Goal: Use online tool/utility: Utilize a website feature to perform a specific function

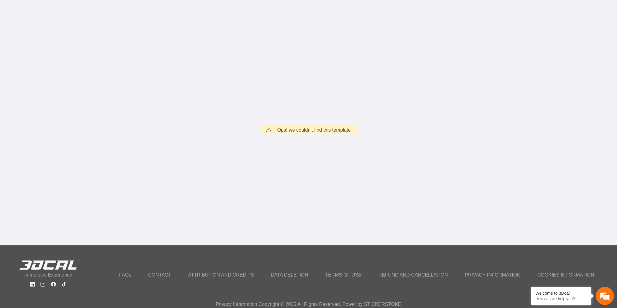
click at [300, 128] on span "Ops! we couldn't find this template" at bounding box center [313, 129] width 73 height 7
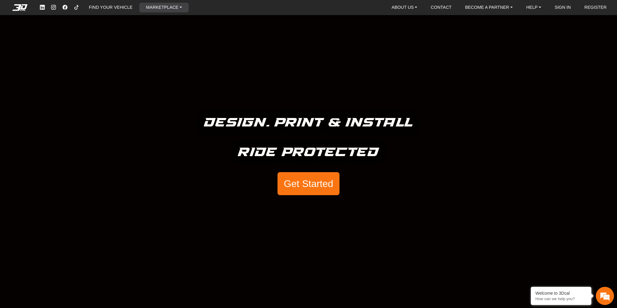
click at [165, 8] on link "MARKETPLACE" at bounding box center [164, 8] width 41 height 10
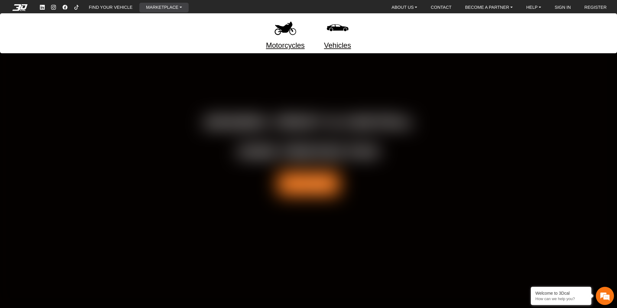
click at [286, 24] on img at bounding box center [285, 27] width 25 height 25
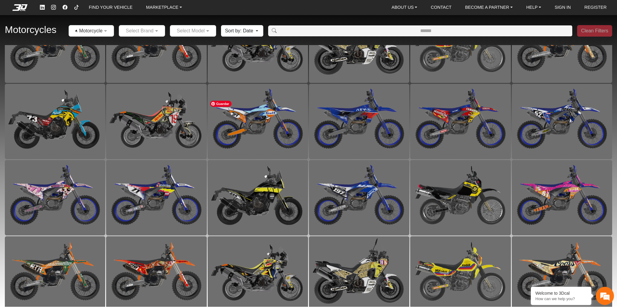
scroll to position [194, 0]
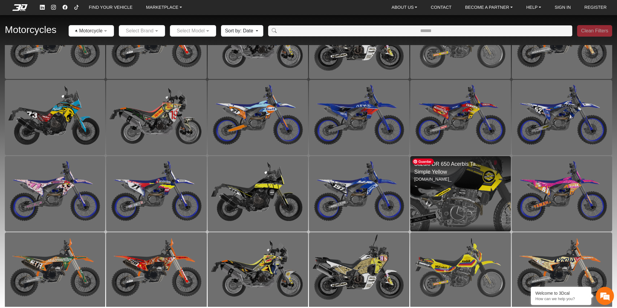
click at [452, 179] on img at bounding box center [460, 193] width 201 height 151
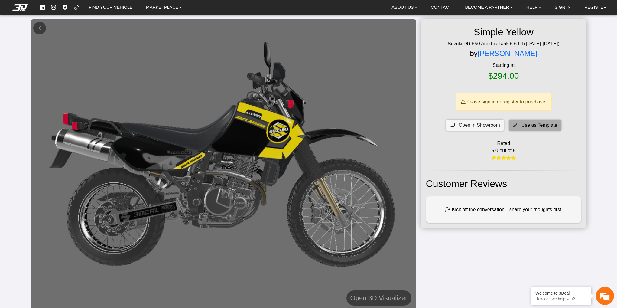
click at [530, 125] on span "Use as Template" at bounding box center [539, 125] width 36 height 7
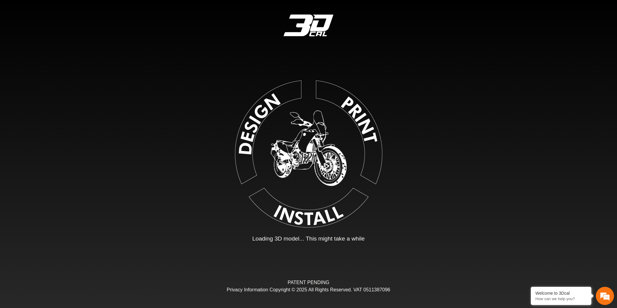
type input "*"
type input "*******"
